Goal: Navigation & Orientation: Find specific page/section

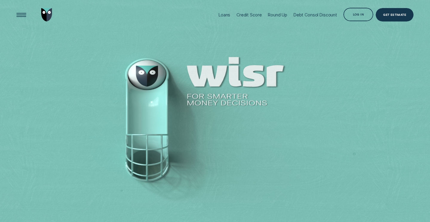
click at [362, 16] on div "Log in" at bounding box center [358, 15] width 11 height 3
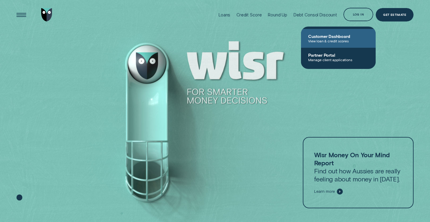
click at [341, 43] on link "Customer Dashboard View loan & credit scores" at bounding box center [338, 38] width 75 height 19
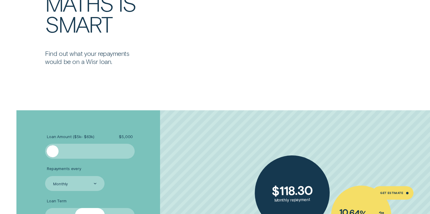
scroll to position [1028, 0]
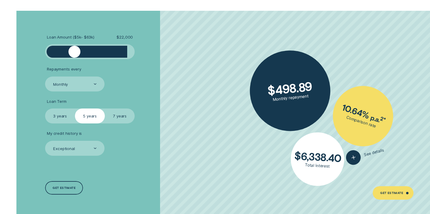
drag, startPoint x: 53, startPoint y: 54, endPoint x: 74, endPoint y: 50, distance: 21.5
click at [74, 50] on div at bounding box center [74, 52] width 12 height 12
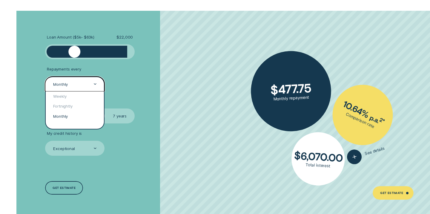
click at [83, 82] on div "Monthly" at bounding box center [74, 84] width 44 height 6
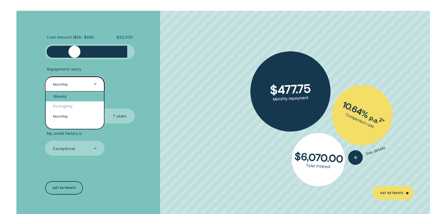
click at [77, 95] on div "Weekly" at bounding box center [75, 96] width 58 height 10
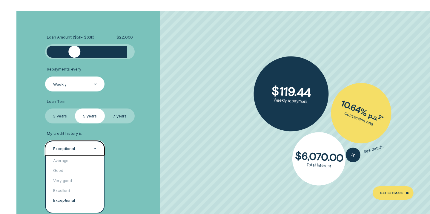
click at [74, 146] on div "Exceptional" at bounding box center [64, 148] width 22 height 5
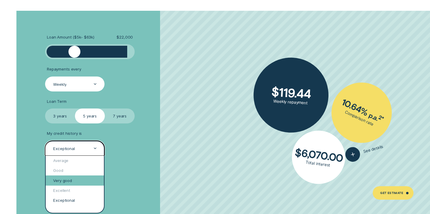
click at [71, 177] on div "Very good" at bounding box center [75, 180] width 58 height 10
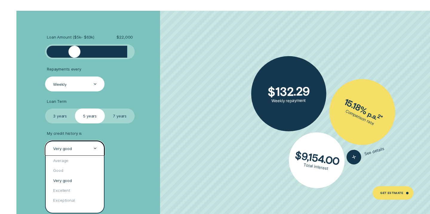
click at [76, 147] on div "Very good" at bounding box center [74, 148] width 44 height 6
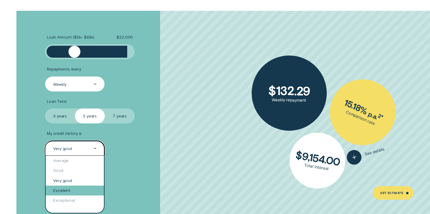
click at [73, 185] on div "Excellent" at bounding box center [75, 190] width 58 height 10
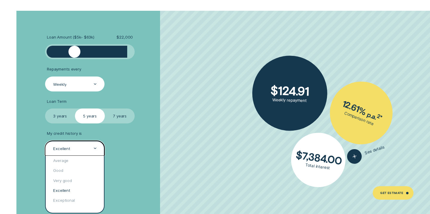
click at [72, 152] on div "Excellent" at bounding box center [74, 147] width 59 height 15
click at [80, 197] on div "Exceptional" at bounding box center [75, 200] width 58 height 10
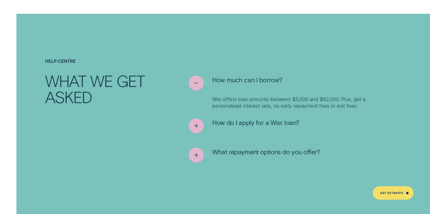
scroll to position [2248, 0]
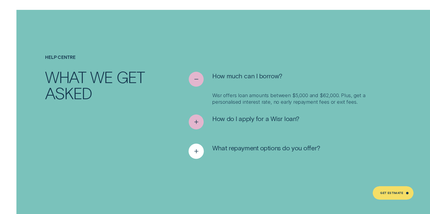
click at [196, 146] on icon "See more" at bounding box center [196, 150] width 8 height 9
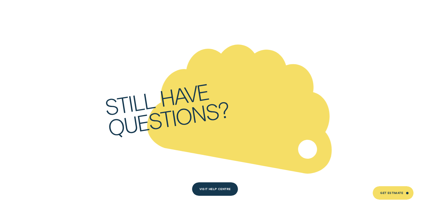
scroll to position [2451, 0]
